Goal: Find specific page/section: Find specific page/section

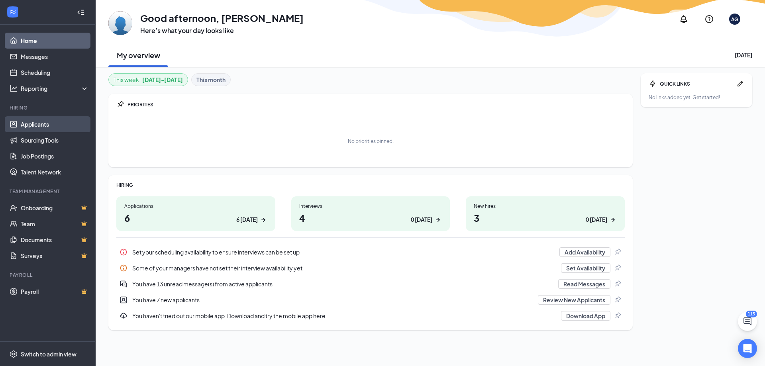
click at [55, 126] on link "Applicants" at bounding box center [55, 124] width 68 height 16
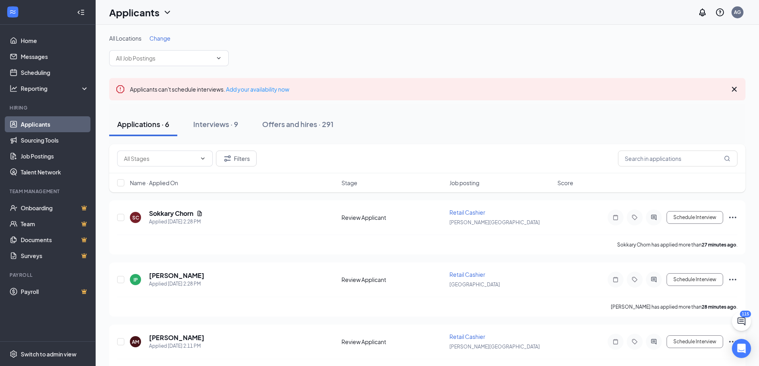
click at [734, 88] on icon "Cross" at bounding box center [734, 89] width 10 height 10
